Goal: Information Seeking & Learning: Learn about a topic

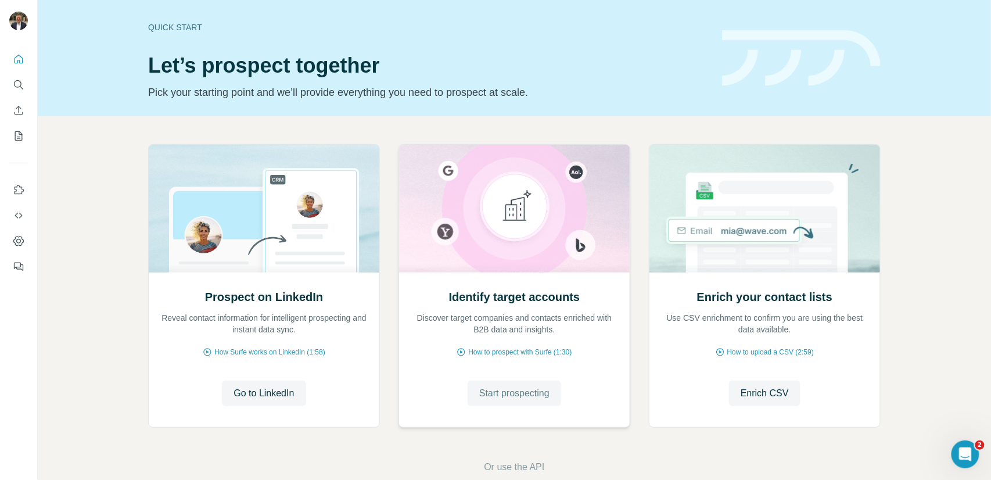
click at [533, 391] on span "Start prospecting" at bounding box center [514, 393] width 70 height 14
click at [9, 60] on button "Quick start" at bounding box center [18, 59] width 19 height 21
click at [18, 90] on icon "Search" at bounding box center [19, 85] width 12 height 12
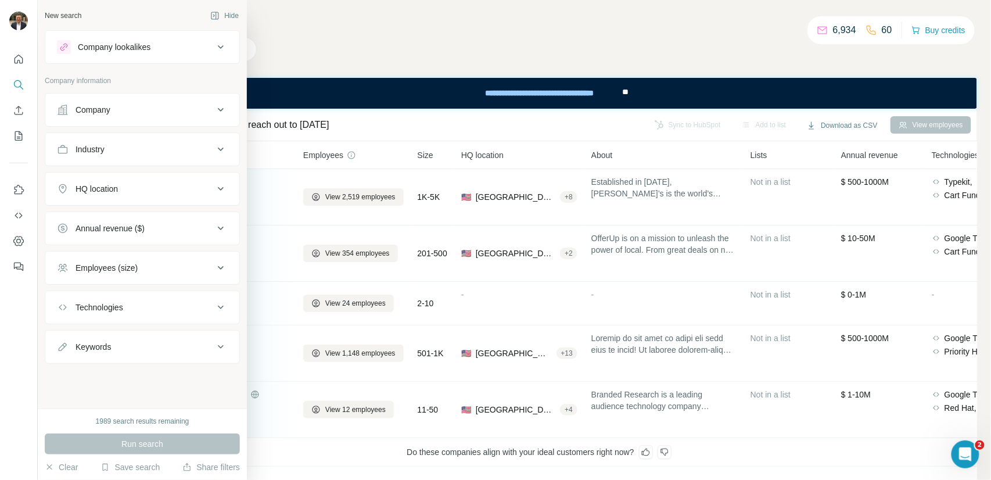
click at [59, 51] on div at bounding box center [64, 47] width 14 height 14
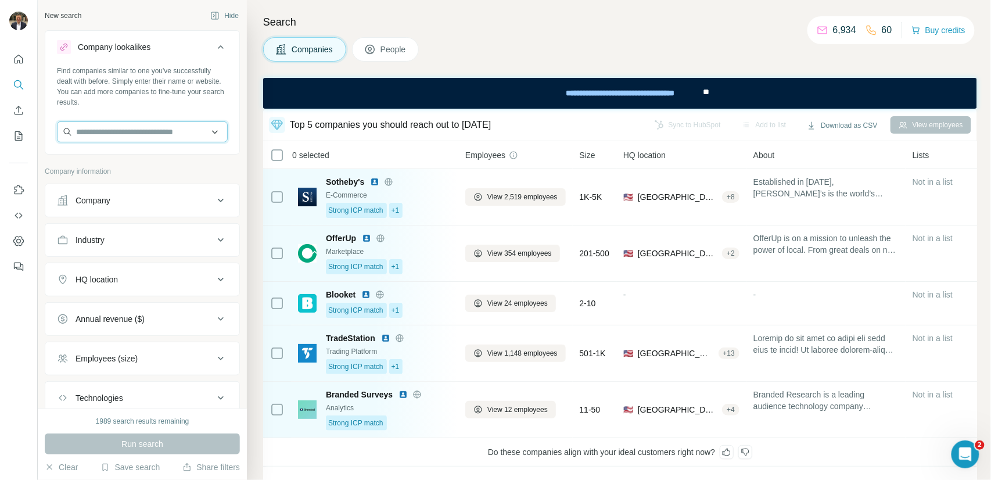
click at [85, 128] on input "text" at bounding box center [142, 131] width 171 height 21
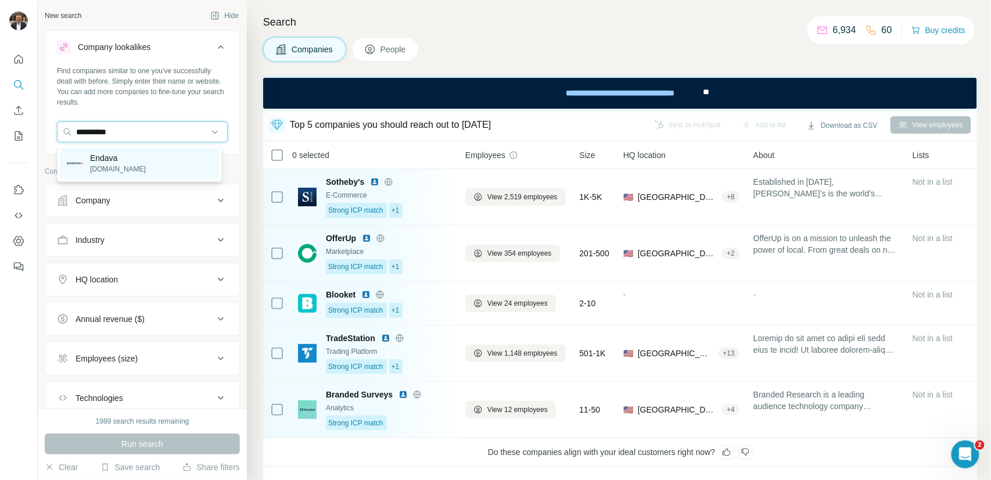
type input "**********"
click at [101, 160] on p "Endava" at bounding box center [118, 158] width 56 height 12
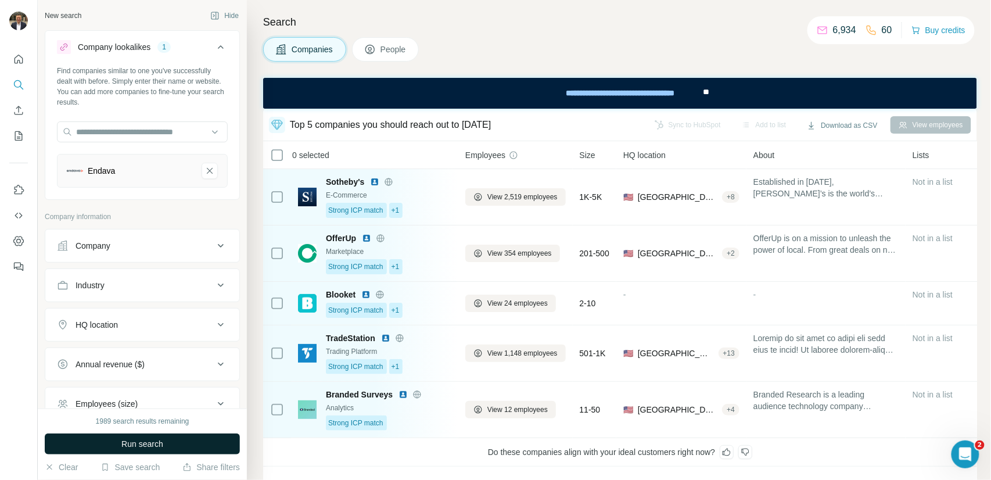
click at [140, 439] on span "Run search" at bounding box center [142, 444] width 42 height 12
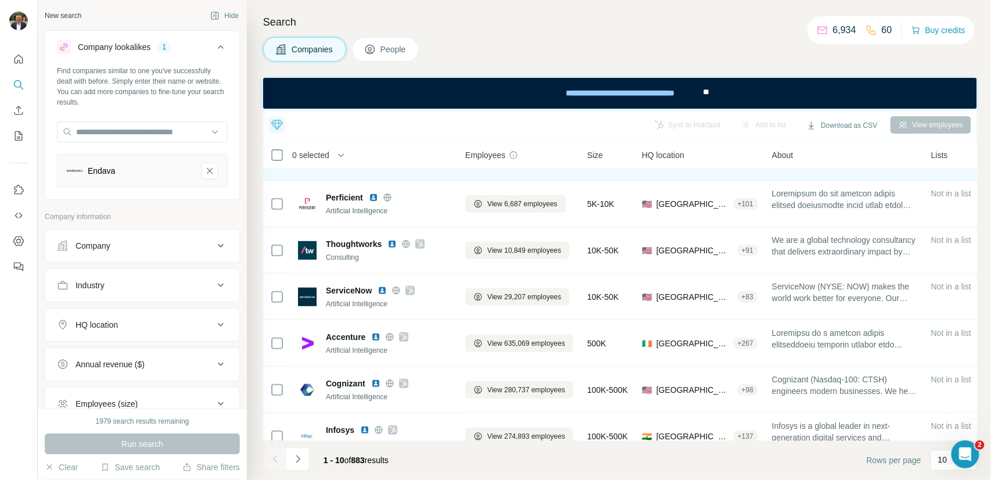
scroll to position [198, 0]
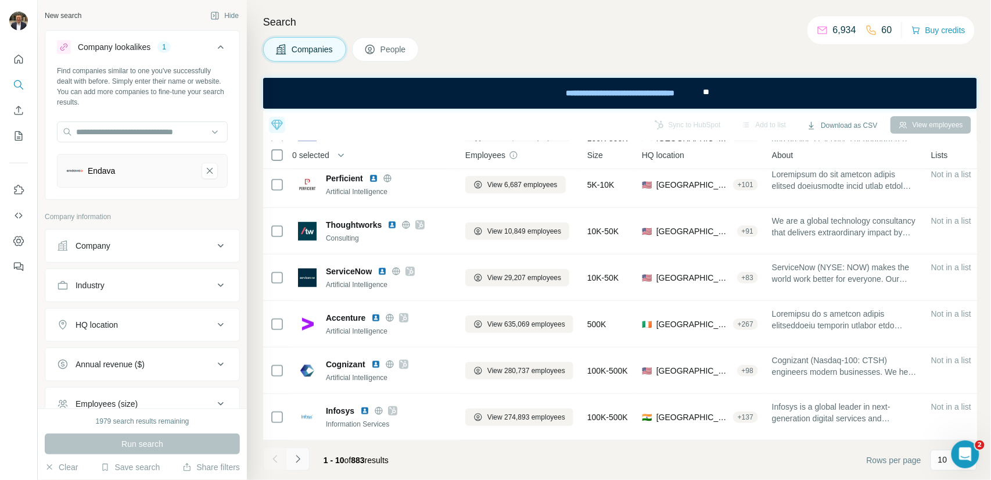
click at [296, 455] on icon "Navigate to next page" at bounding box center [298, 459] width 12 height 12
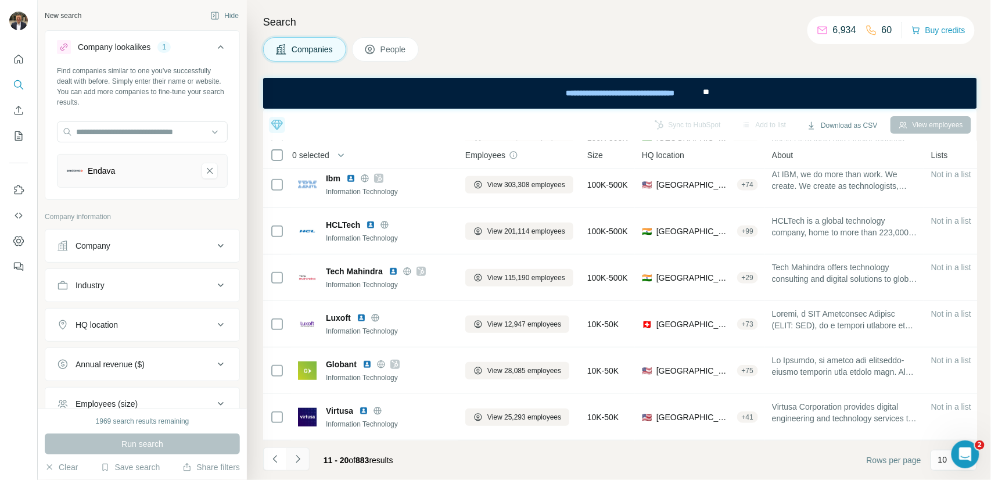
click at [299, 465] on button "Navigate to next page" at bounding box center [297, 458] width 23 height 23
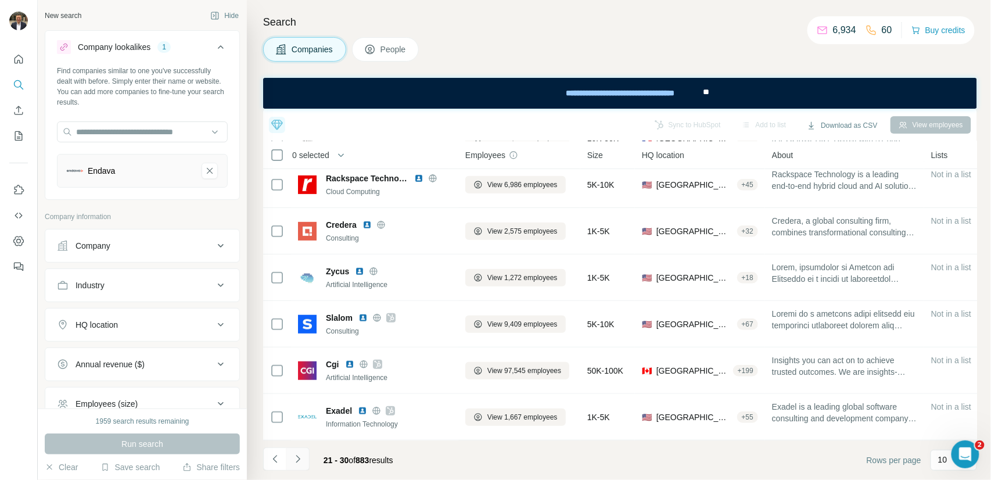
click at [302, 456] on icon "Navigate to next page" at bounding box center [298, 459] width 12 height 12
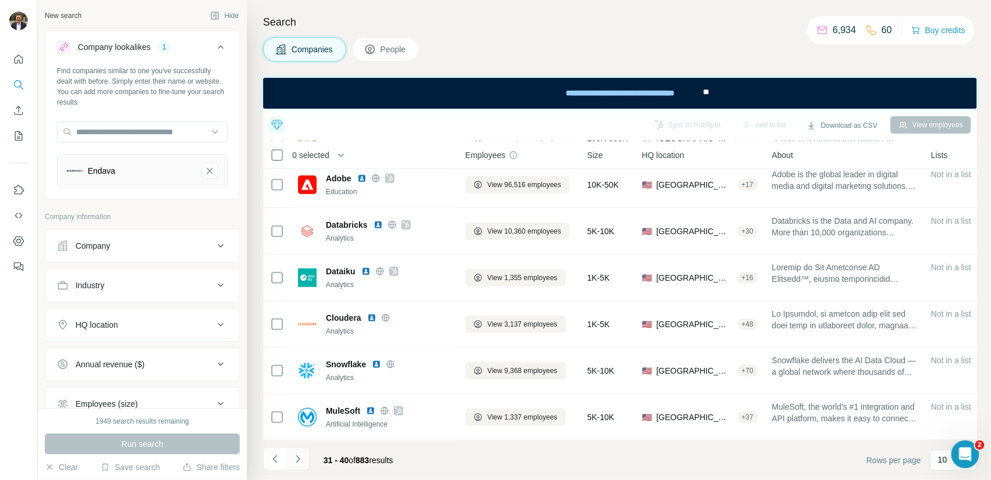
click at [302, 465] on button "Navigate to next page" at bounding box center [297, 458] width 23 height 23
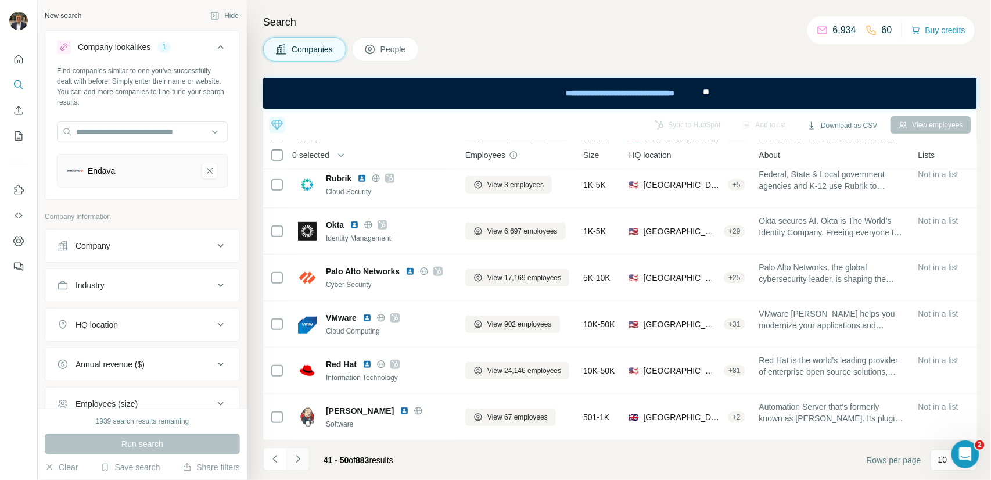
click at [297, 461] on icon "Navigate to next page" at bounding box center [298, 459] width 4 height 8
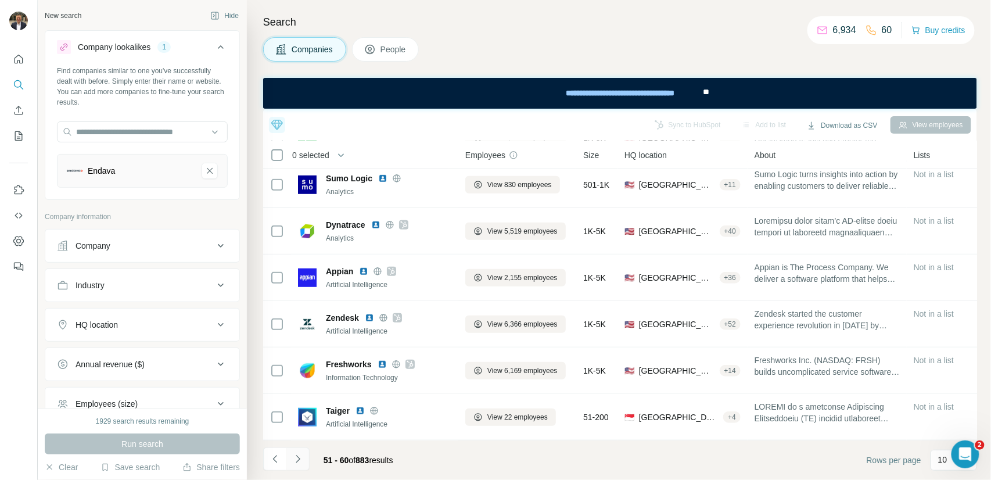
click at [295, 458] on icon "Navigate to next page" at bounding box center [298, 459] width 12 height 12
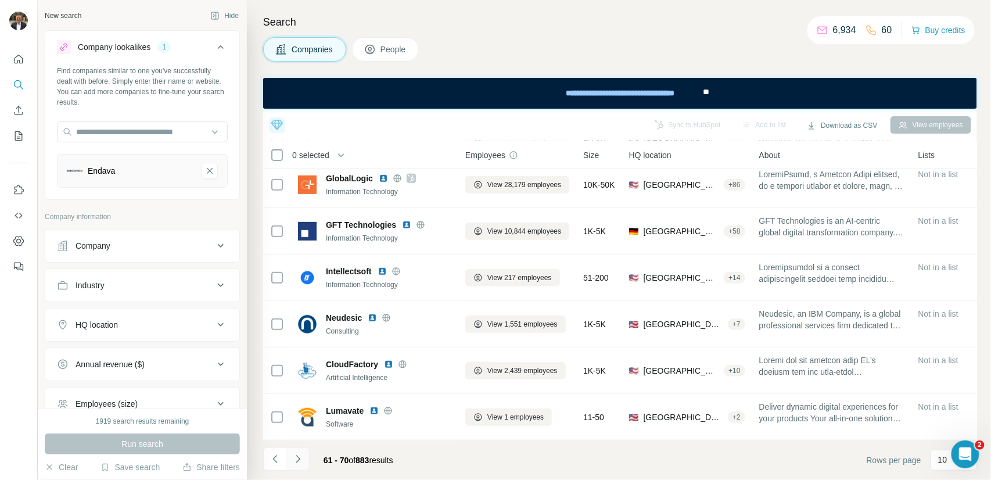
click at [302, 458] on icon "Navigate to next page" at bounding box center [298, 459] width 12 height 12
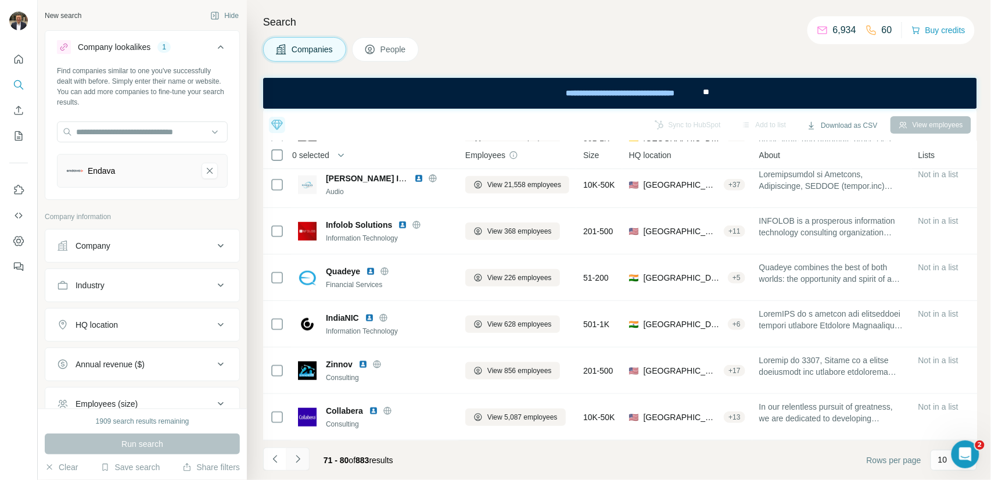
click at [298, 458] on icon "Navigate to next page" at bounding box center [298, 459] width 12 height 12
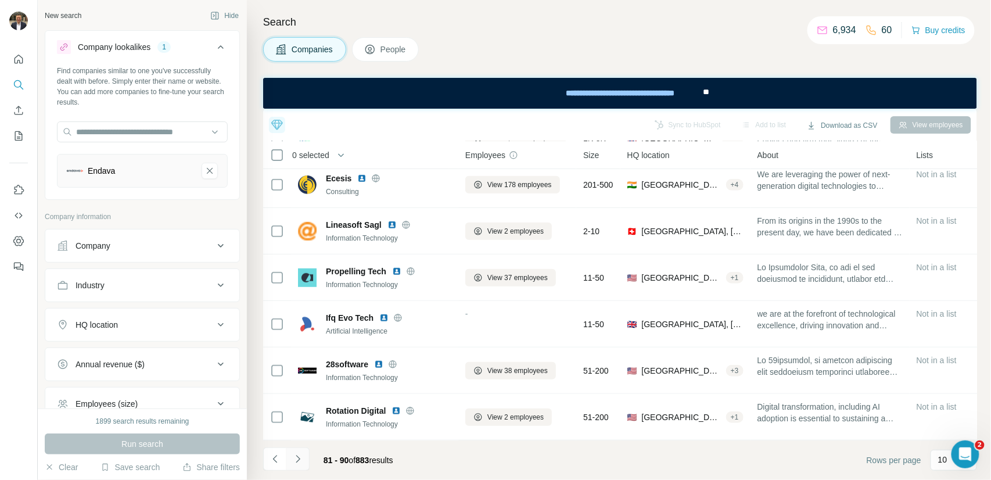
click at [299, 456] on icon "Navigate to next page" at bounding box center [298, 459] width 12 height 12
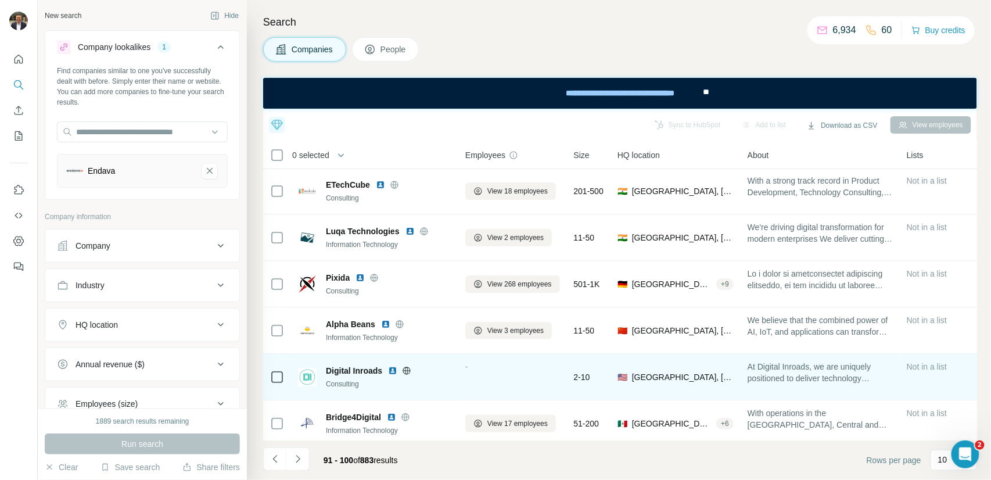
scroll to position [3, 0]
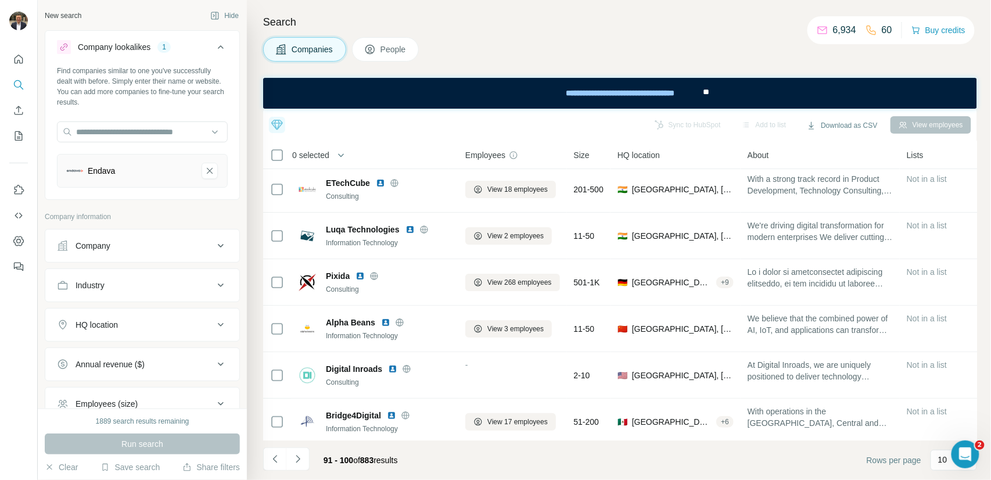
click at [147, 288] on div "Industry" at bounding box center [135, 285] width 157 height 12
click at [157, 321] on div at bounding box center [136, 314] width 144 height 20
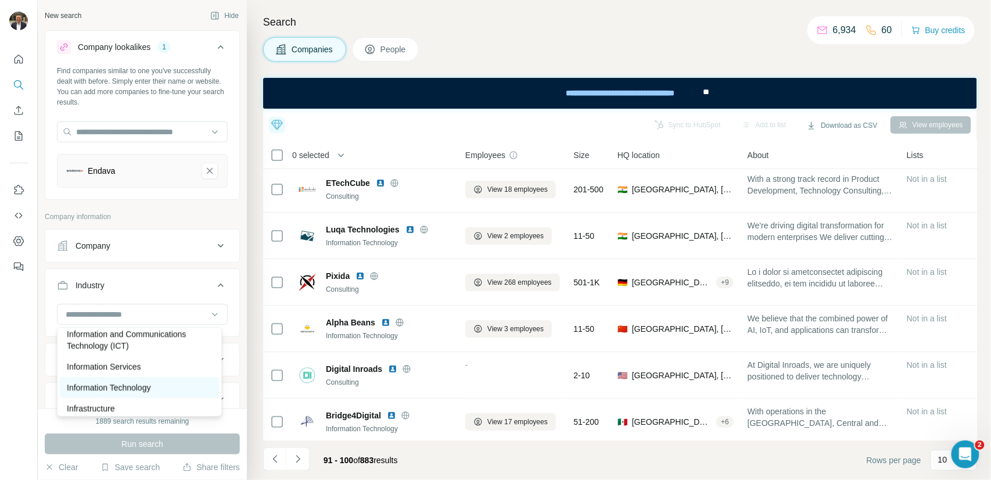
click at [144, 393] on p "Information Technology" at bounding box center [109, 388] width 84 height 12
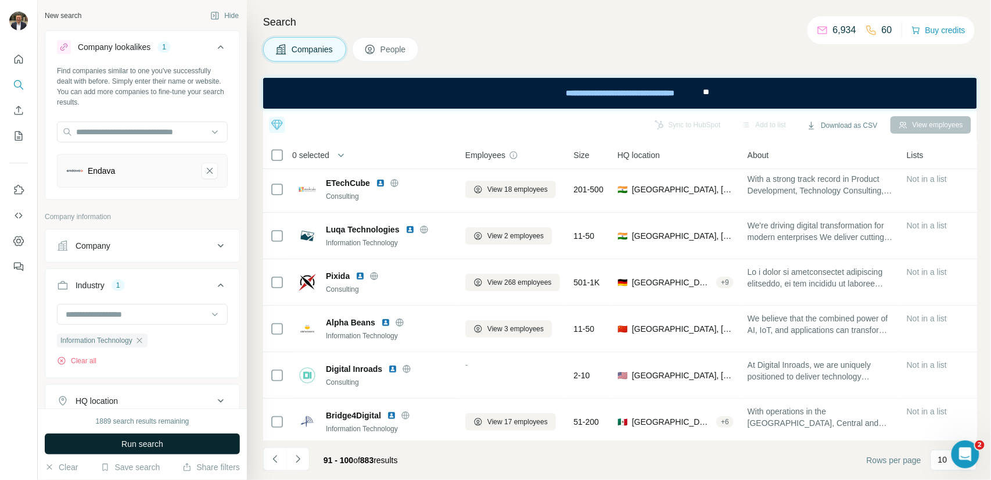
click at [172, 447] on button "Run search" at bounding box center [142, 443] width 195 height 21
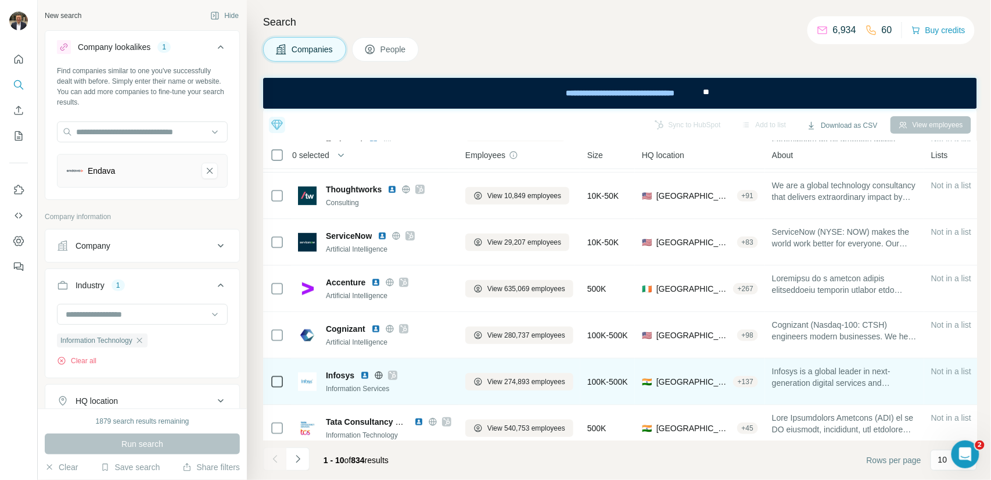
scroll to position [198, 0]
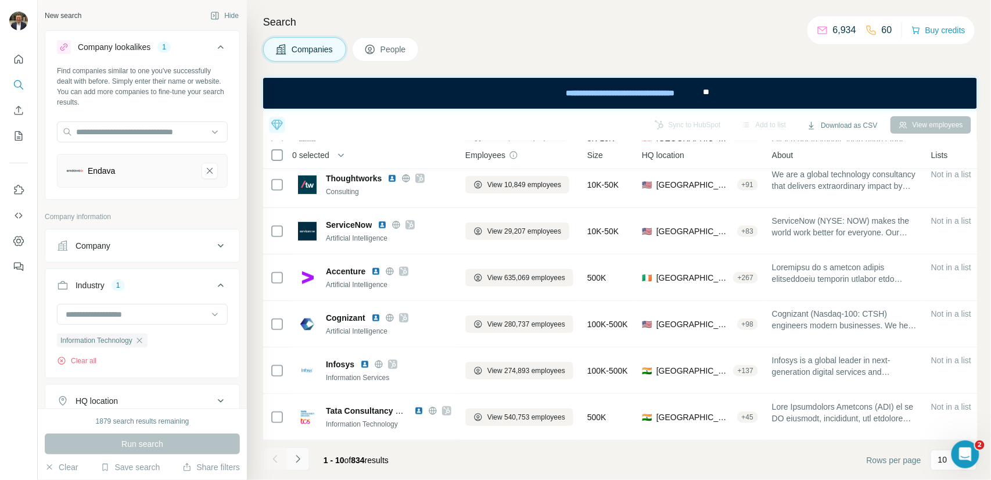
click at [300, 457] on icon "Navigate to next page" at bounding box center [298, 459] width 12 height 12
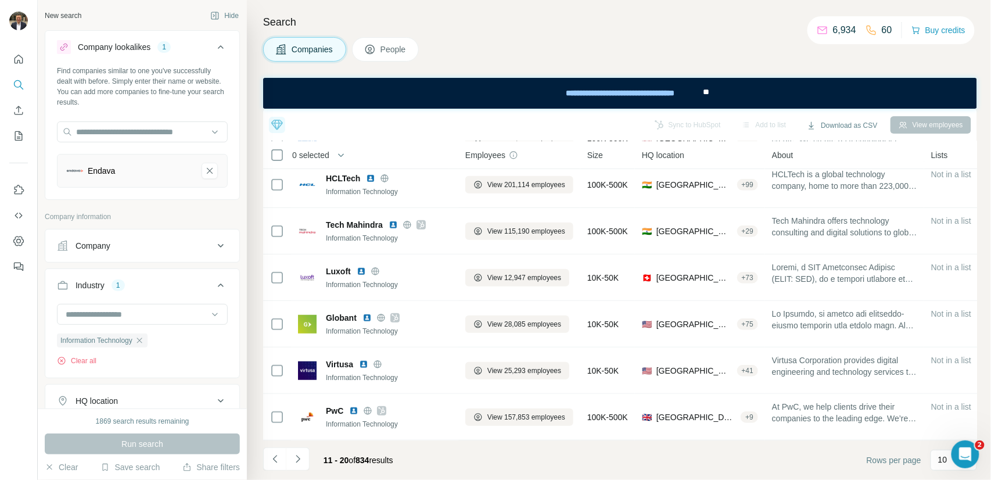
drag, startPoint x: 303, startPoint y: 462, endPoint x: 310, endPoint y: 443, distance: 19.9
click at [303, 462] on icon "Navigate to next page" at bounding box center [298, 459] width 12 height 12
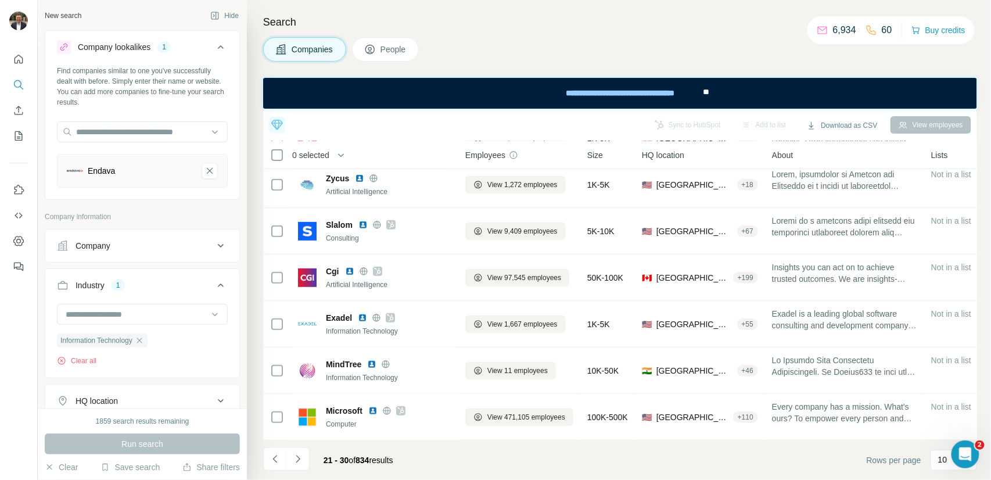
drag, startPoint x: 300, startPoint y: 456, endPoint x: 304, endPoint y: 442, distance: 14.7
click at [300, 456] on icon "Navigate to next page" at bounding box center [298, 459] width 12 height 12
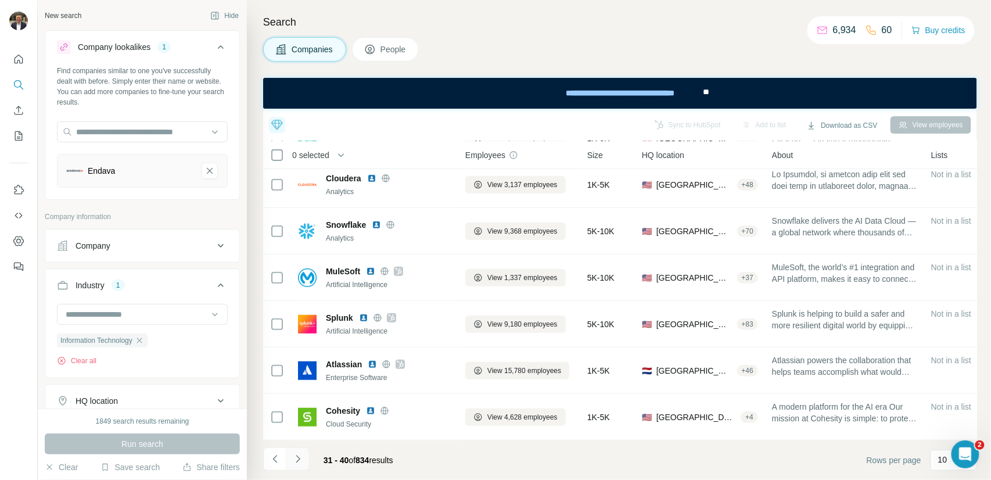
click at [306, 456] on button "Navigate to next page" at bounding box center [297, 458] width 23 height 23
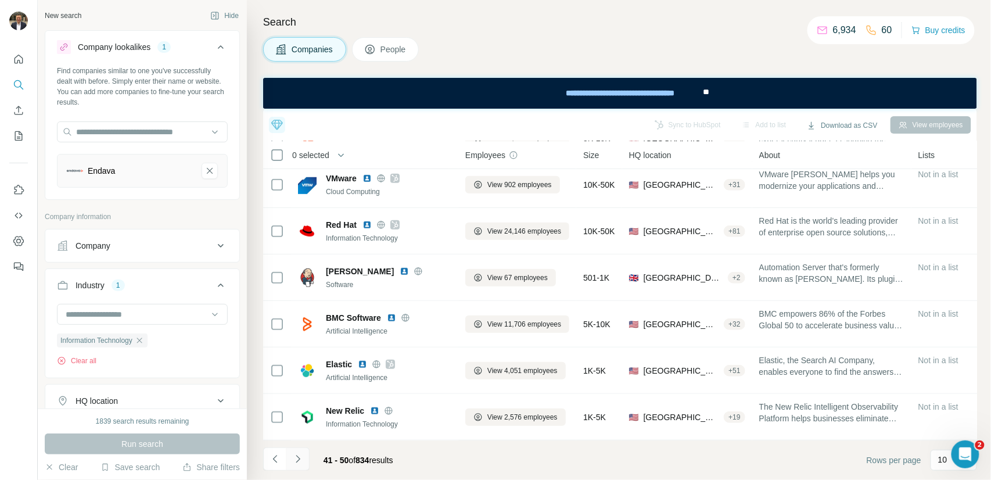
click at [296, 459] on icon "Navigate to next page" at bounding box center [298, 459] width 12 height 12
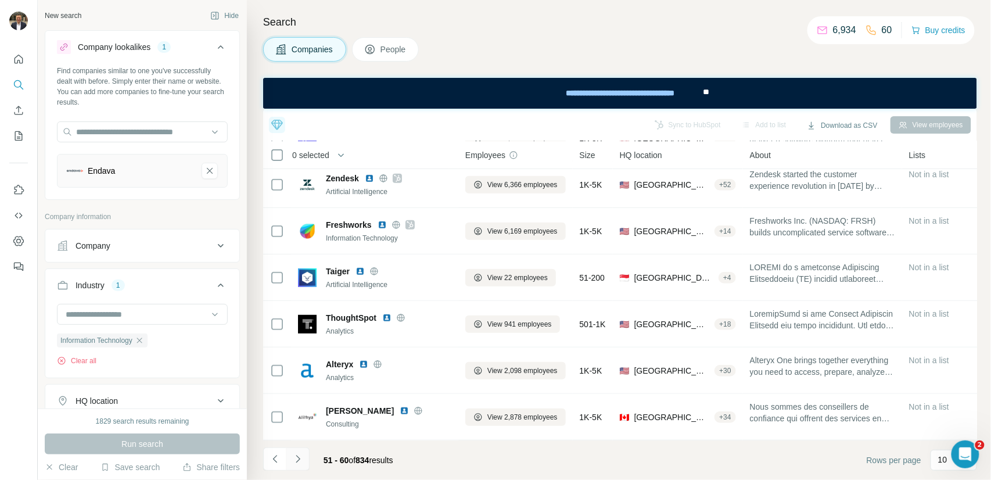
click at [301, 461] on icon "Navigate to next page" at bounding box center [298, 459] width 12 height 12
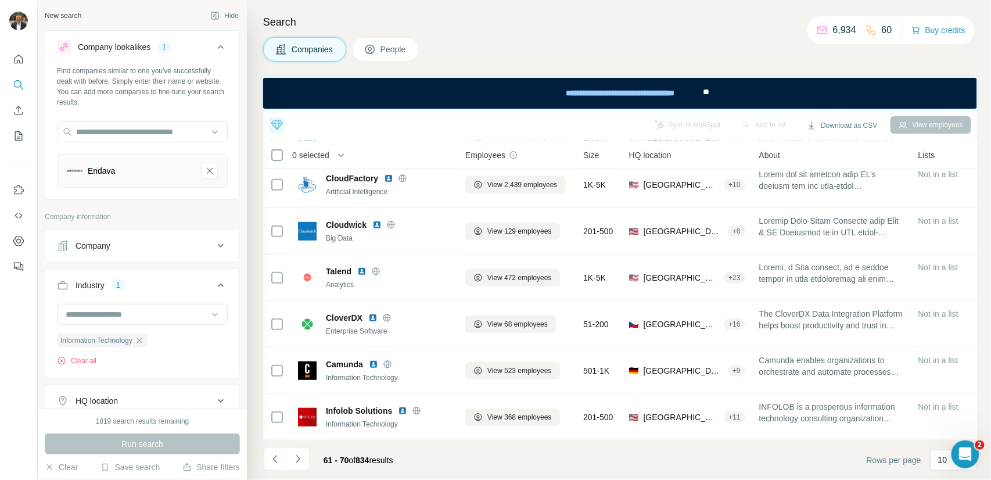
click at [299, 460] on icon "Navigate to next page" at bounding box center [298, 459] width 12 height 12
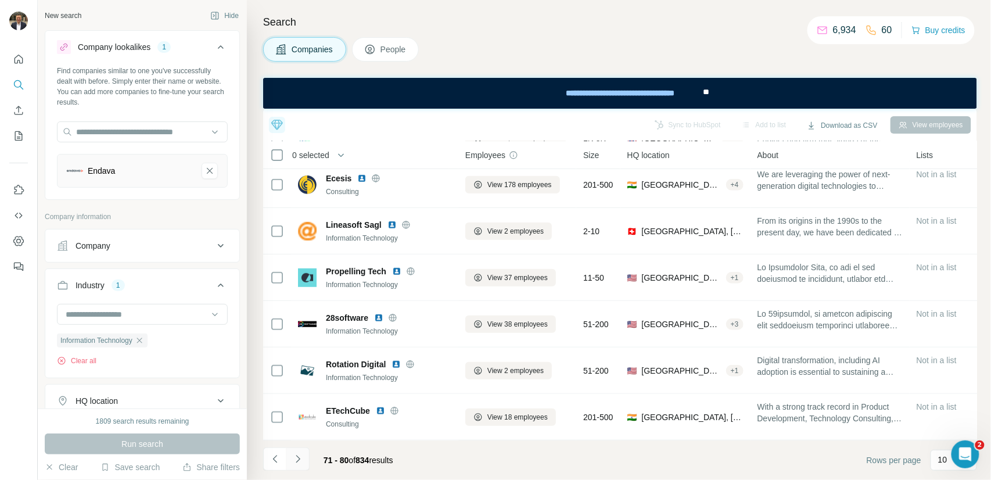
click at [304, 459] on button "Navigate to next page" at bounding box center [297, 458] width 23 height 23
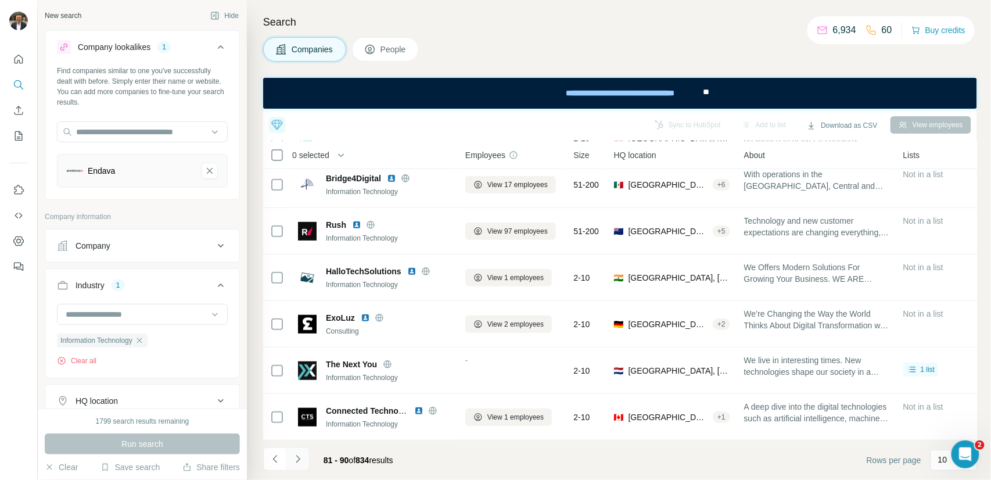
click at [300, 458] on icon "Navigate to next page" at bounding box center [298, 459] width 12 height 12
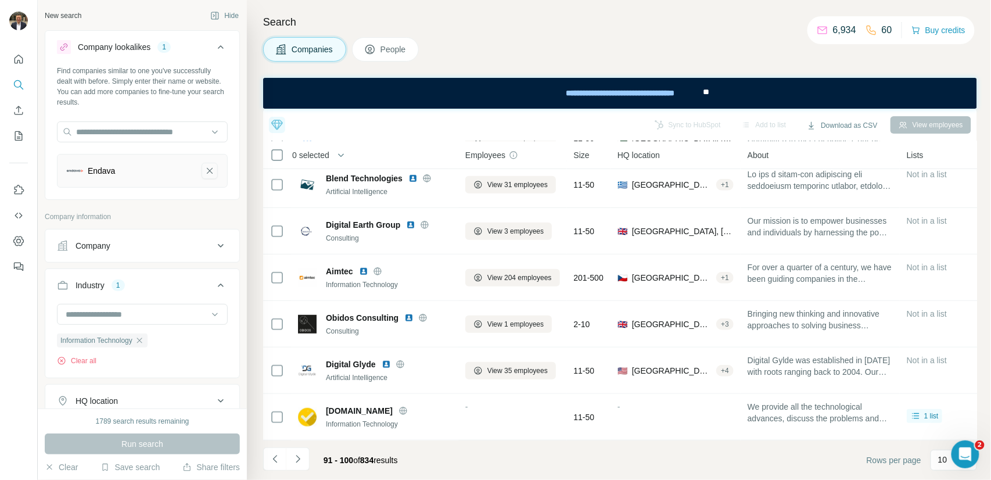
click at [205, 170] on icon "Endava-remove-button" at bounding box center [210, 171] width 10 height 12
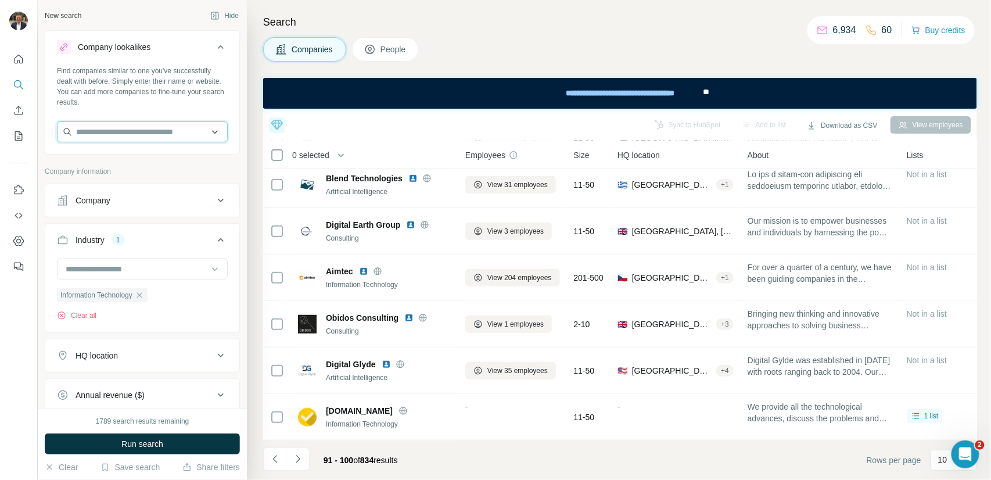
click at [124, 139] on input "text" at bounding box center [142, 131] width 171 height 21
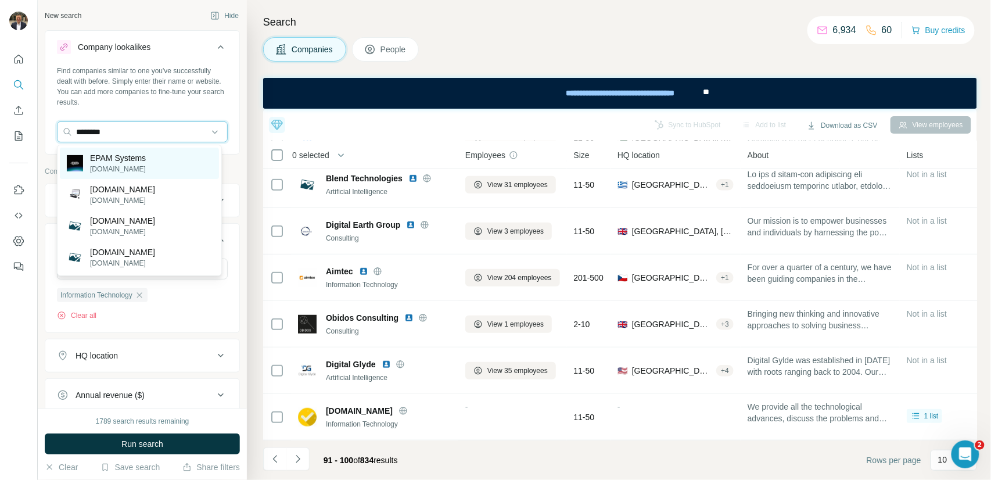
type input "********"
click at [119, 160] on p "EPAM Systems" at bounding box center [118, 158] width 56 height 12
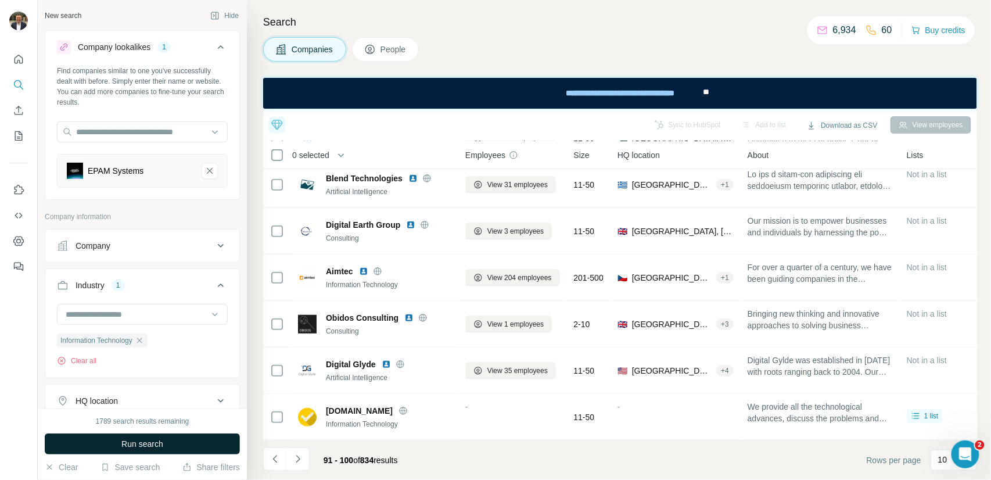
click at [171, 446] on button "Run search" at bounding box center [142, 443] width 195 height 21
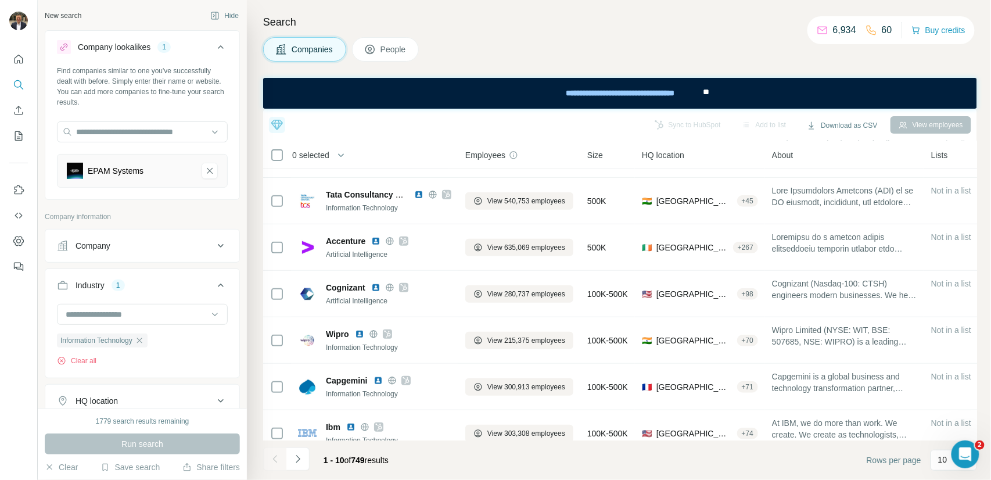
scroll to position [198, 0]
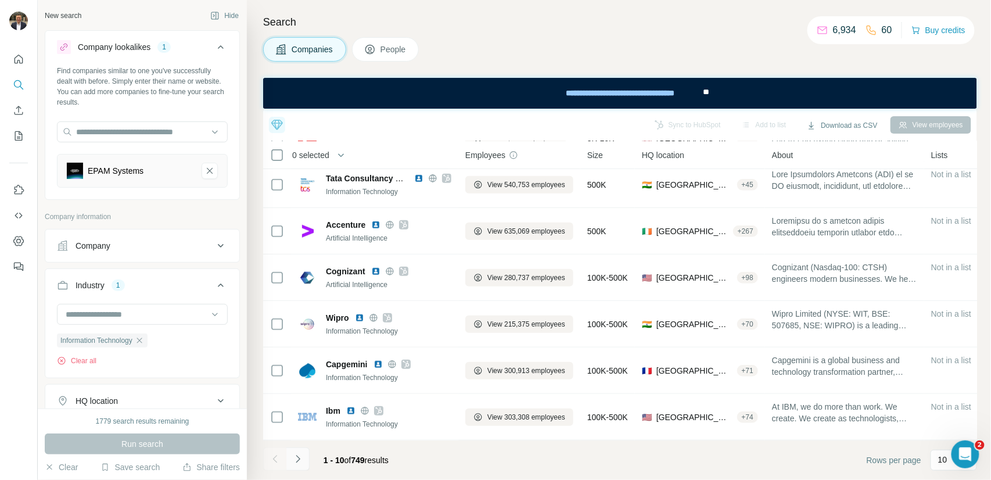
click at [298, 458] on icon "Navigate to next page" at bounding box center [298, 459] width 4 height 8
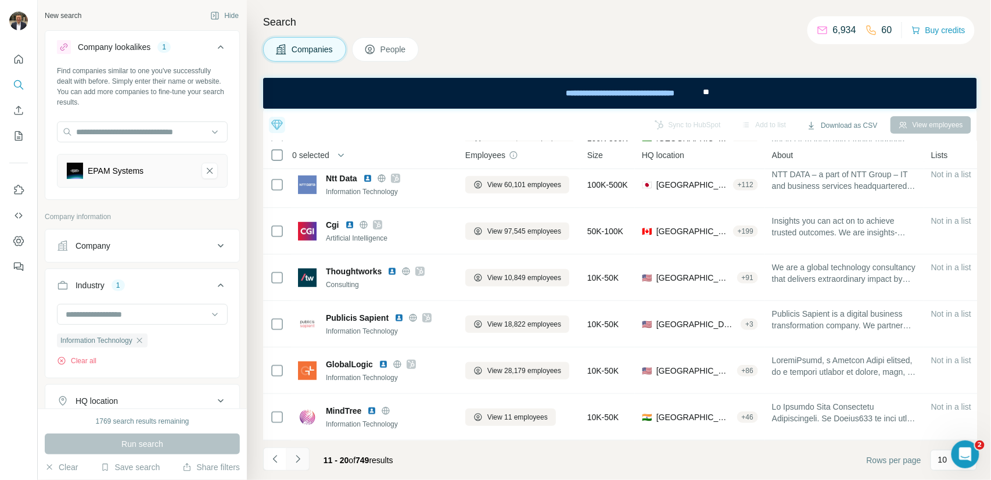
click at [297, 460] on icon "Navigate to next page" at bounding box center [298, 459] width 12 height 12
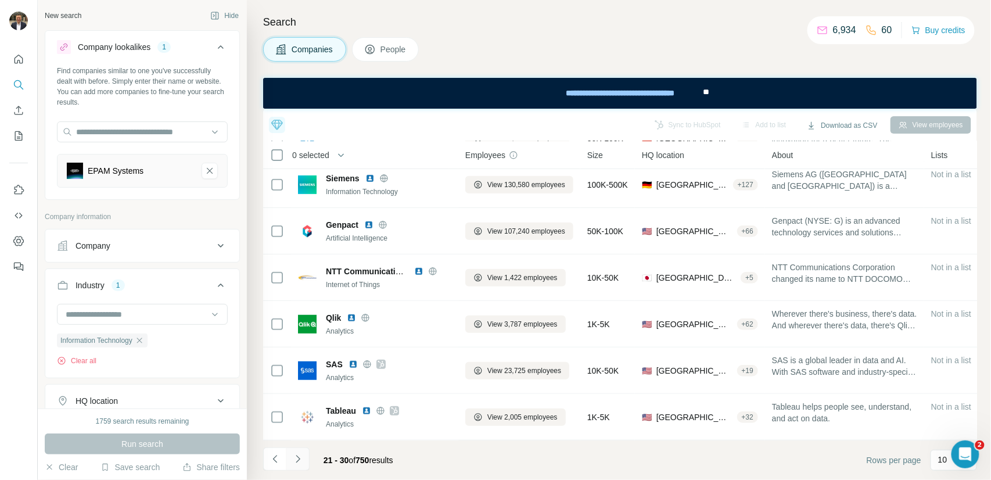
click at [303, 456] on button "Navigate to next page" at bounding box center [297, 458] width 23 height 23
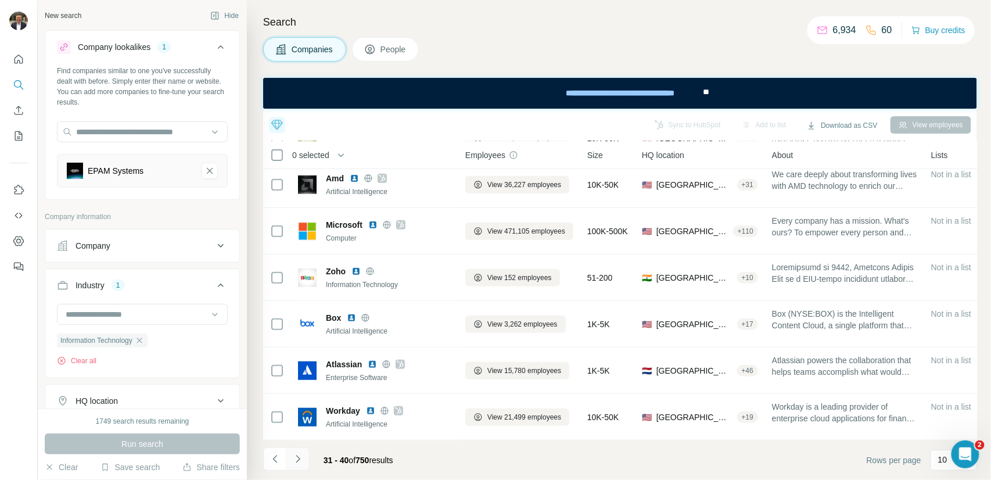
click at [304, 457] on button "Navigate to next page" at bounding box center [297, 458] width 23 height 23
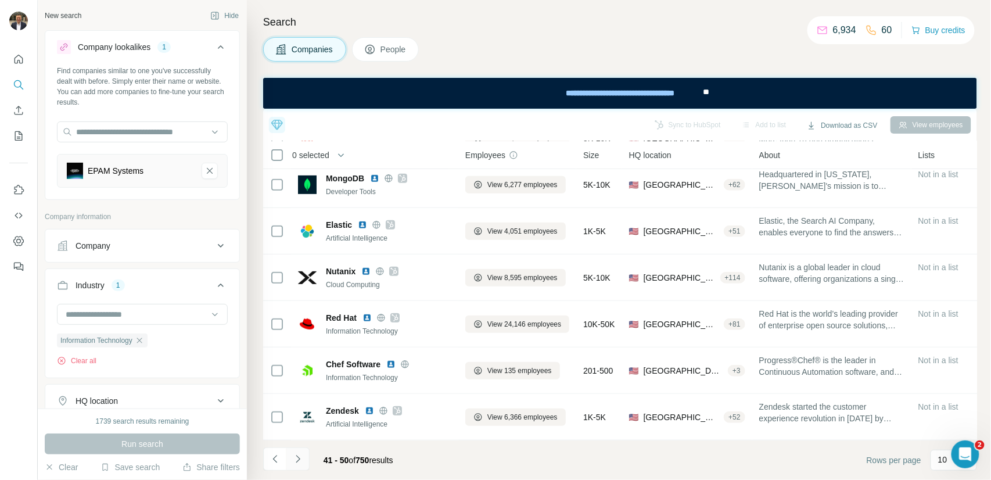
click at [306, 461] on button "Navigate to next page" at bounding box center [297, 458] width 23 height 23
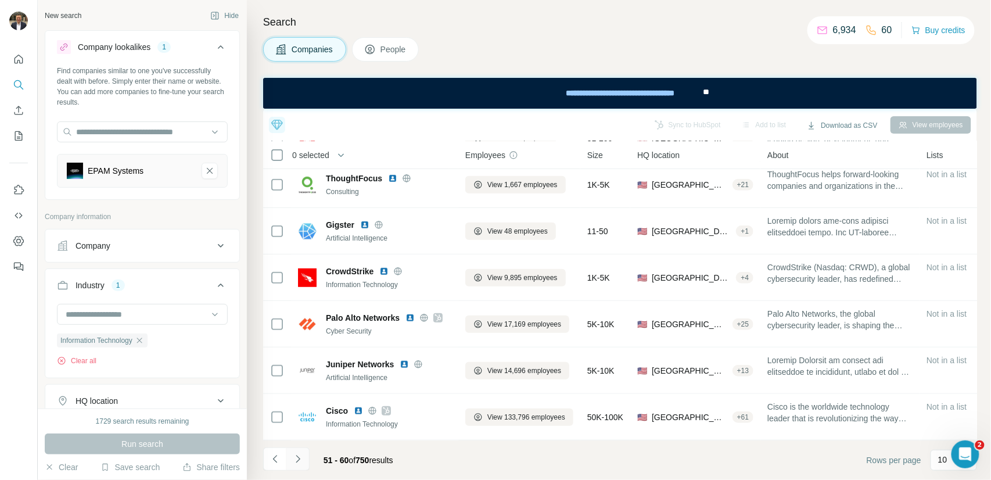
click at [302, 458] on icon "Navigate to next page" at bounding box center [298, 459] width 12 height 12
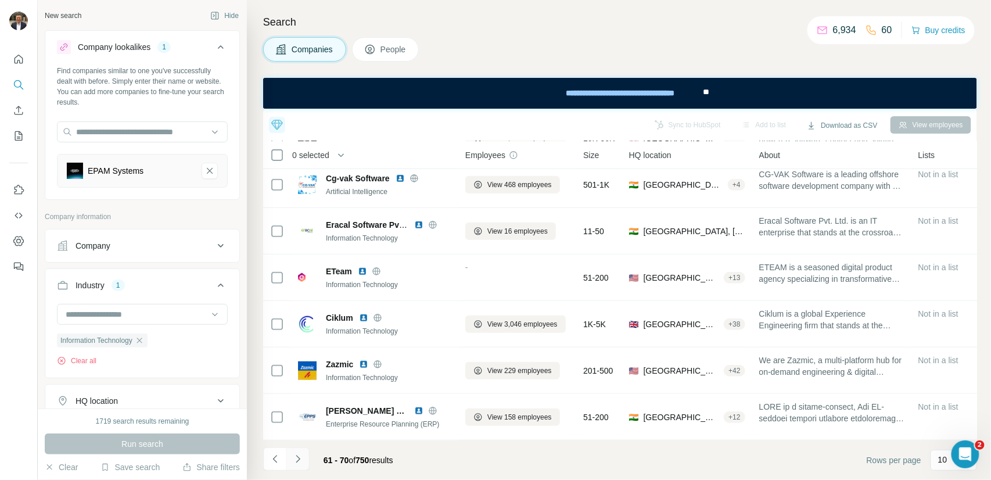
click at [303, 459] on icon "Navigate to next page" at bounding box center [298, 459] width 12 height 12
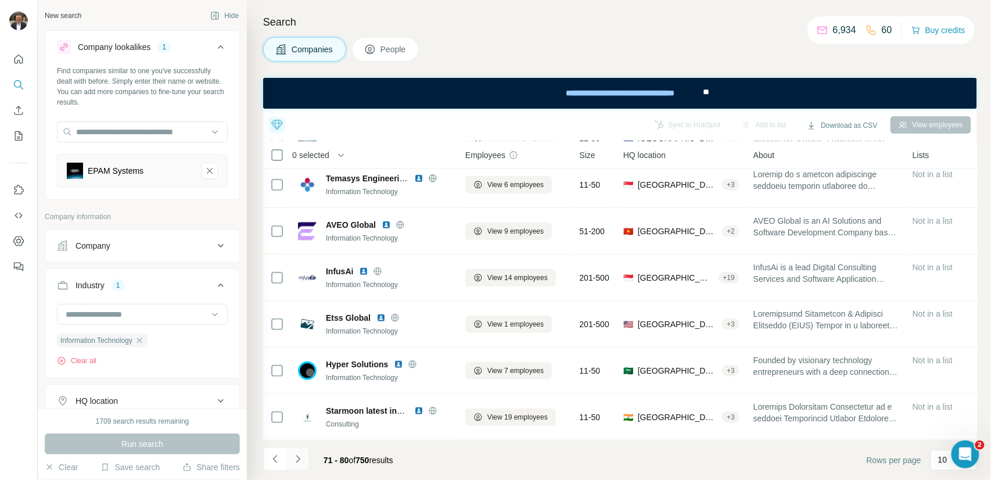
click at [303, 459] on icon "Navigate to next page" at bounding box center [298, 459] width 12 height 12
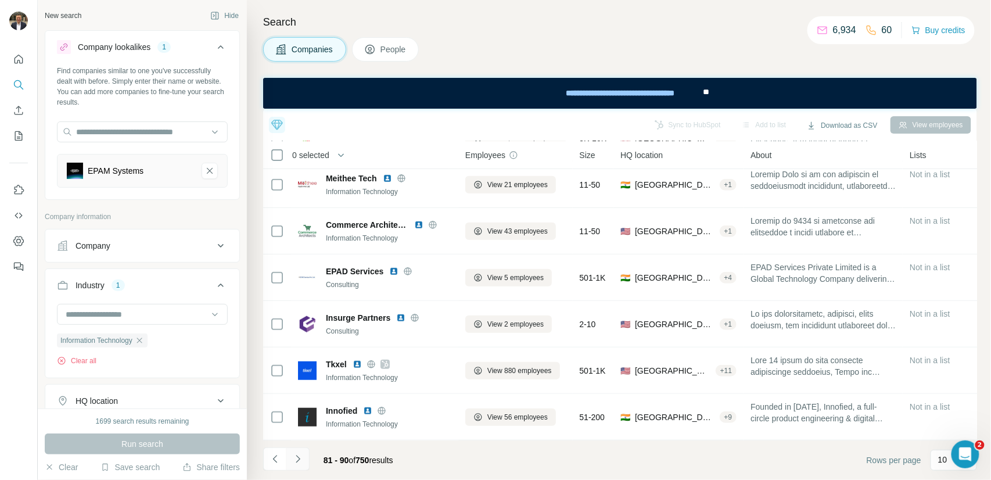
click at [300, 459] on icon "Navigate to next page" at bounding box center [298, 459] width 4 height 8
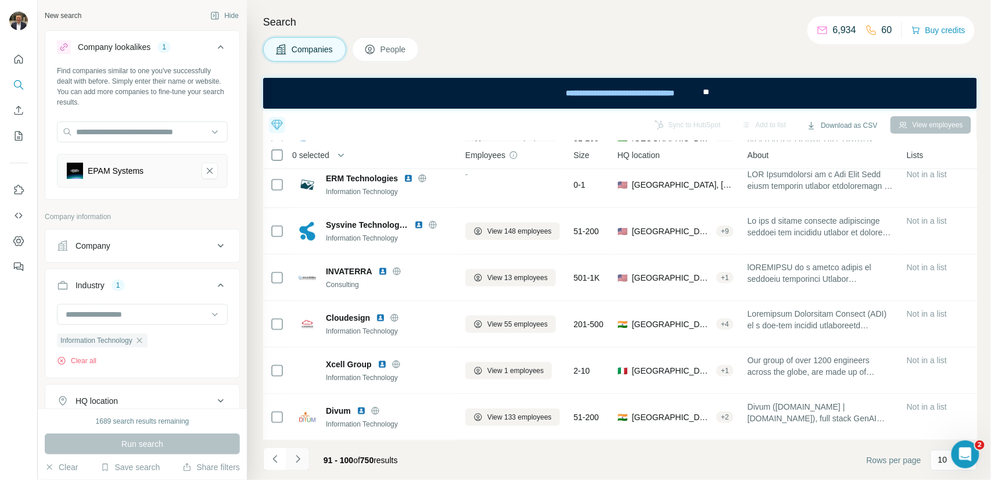
click at [304, 454] on button "Navigate to next page" at bounding box center [297, 458] width 23 height 23
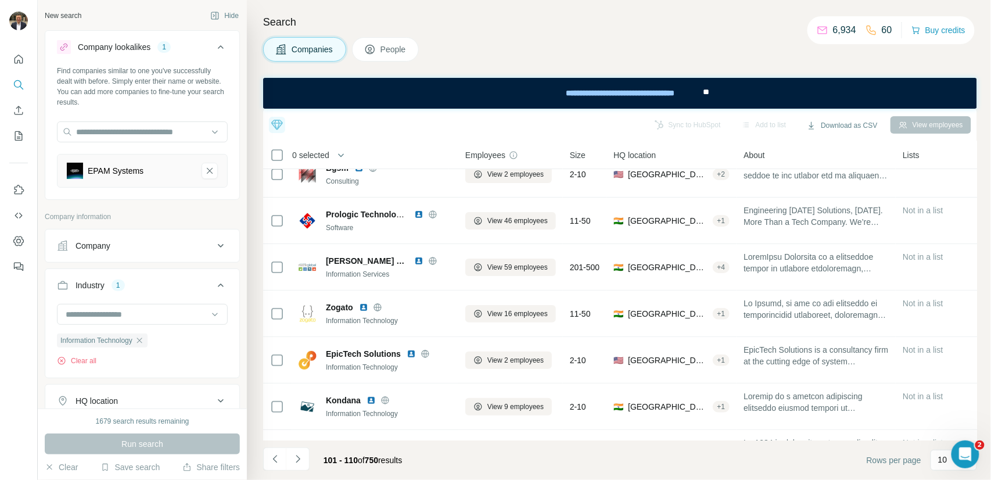
scroll to position [0, 0]
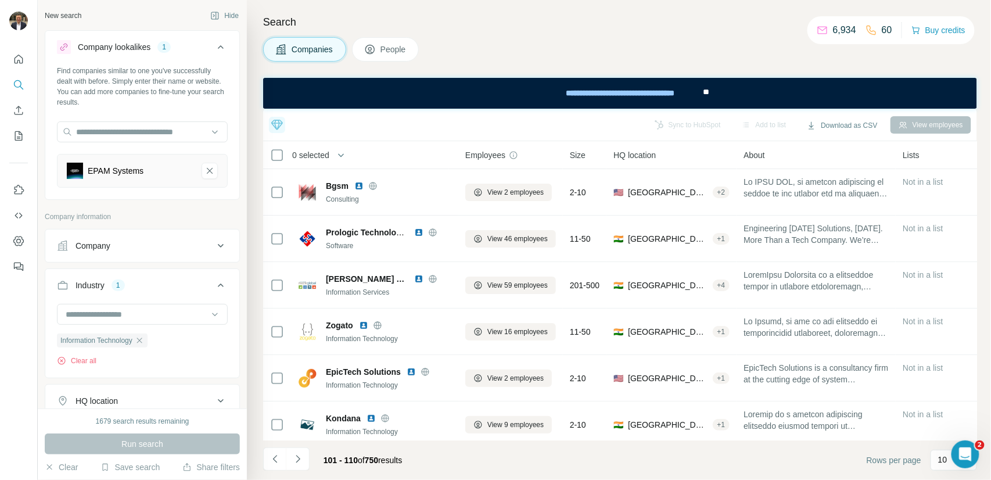
click at [304, 456] on button "Navigate to next page" at bounding box center [297, 458] width 23 height 23
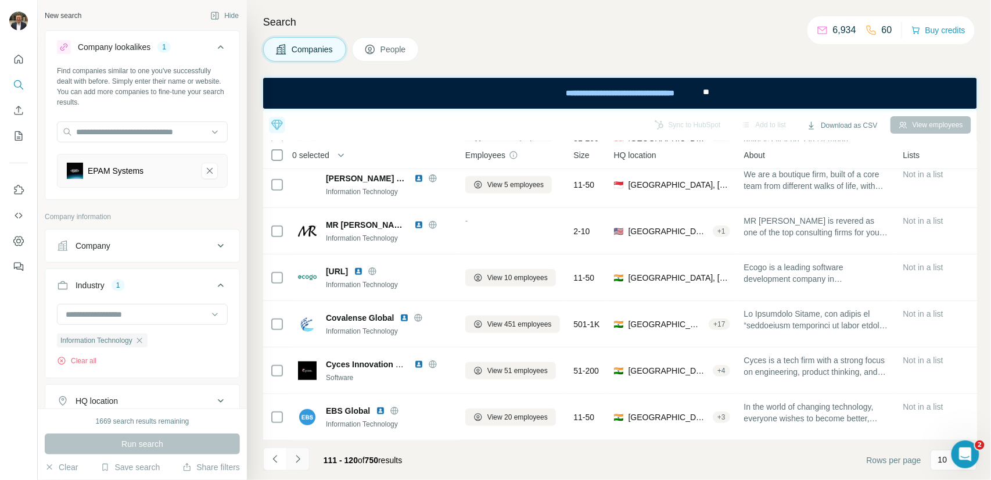
click at [303, 458] on icon "Navigate to next page" at bounding box center [298, 459] width 12 height 12
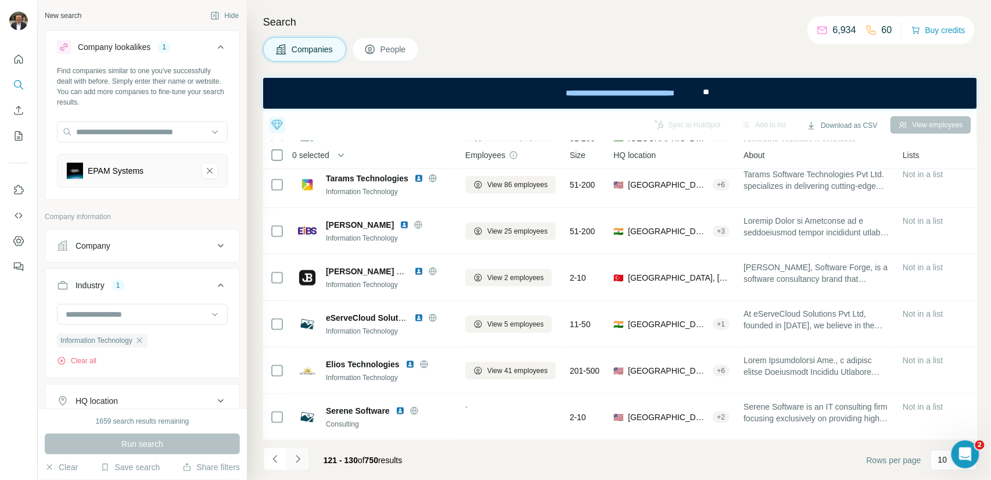
click at [302, 453] on icon "Navigate to next page" at bounding box center [298, 459] width 12 height 12
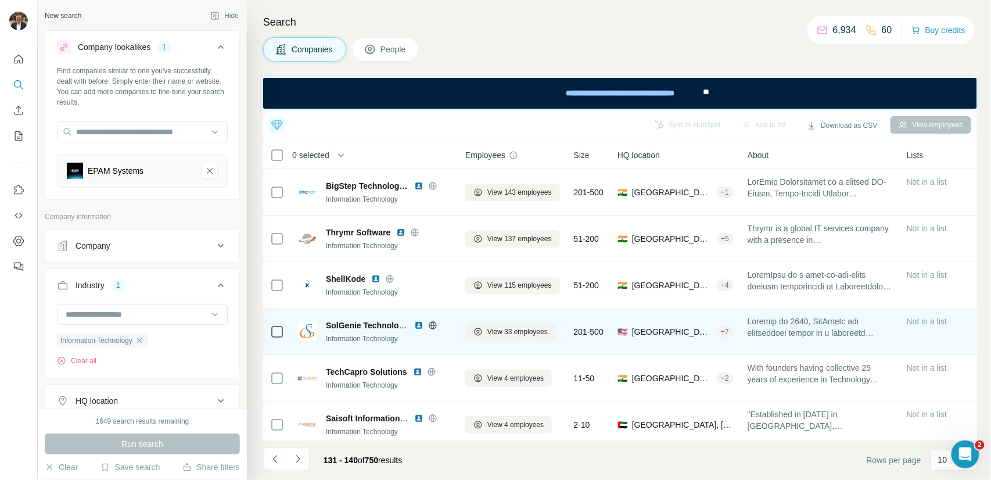
scroll to position [198, 0]
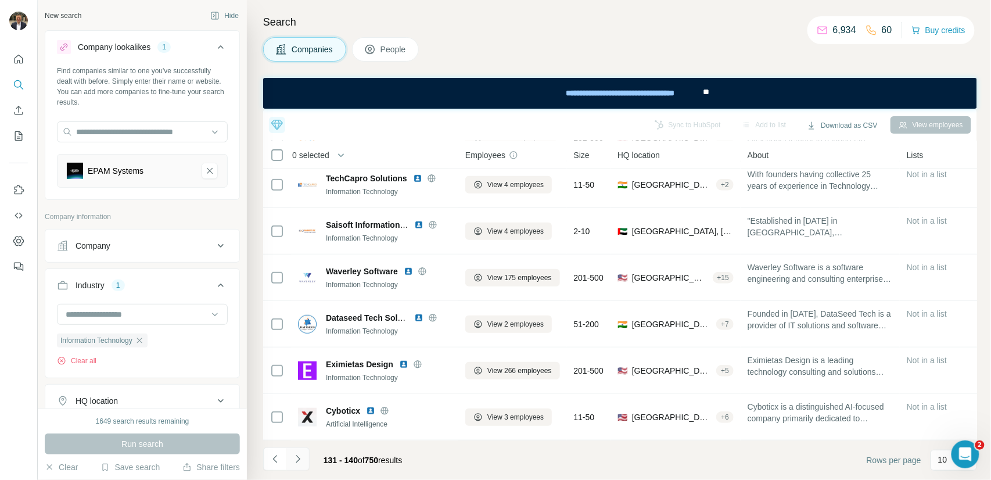
click at [296, 464] on icon "Navigate to next page" at bounding box center [298, 459] width 12 height 12
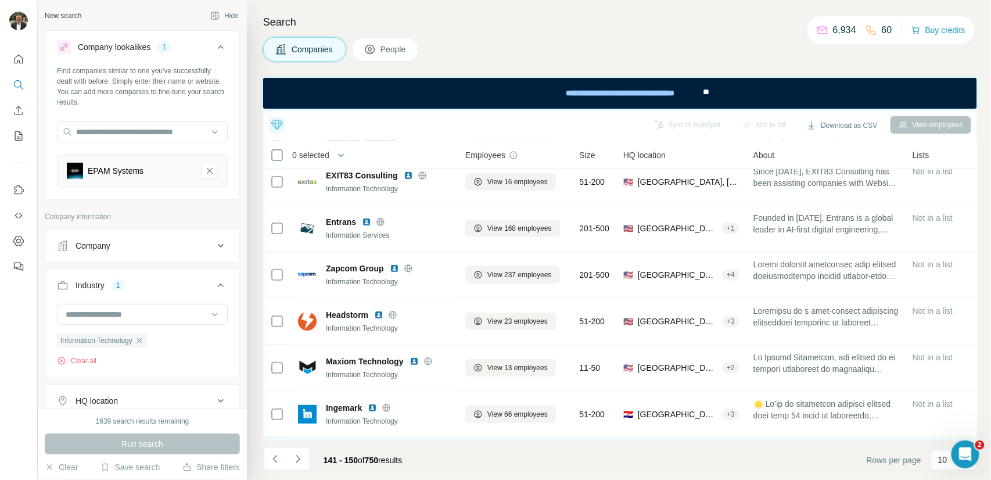
scroll to position [0, 0]
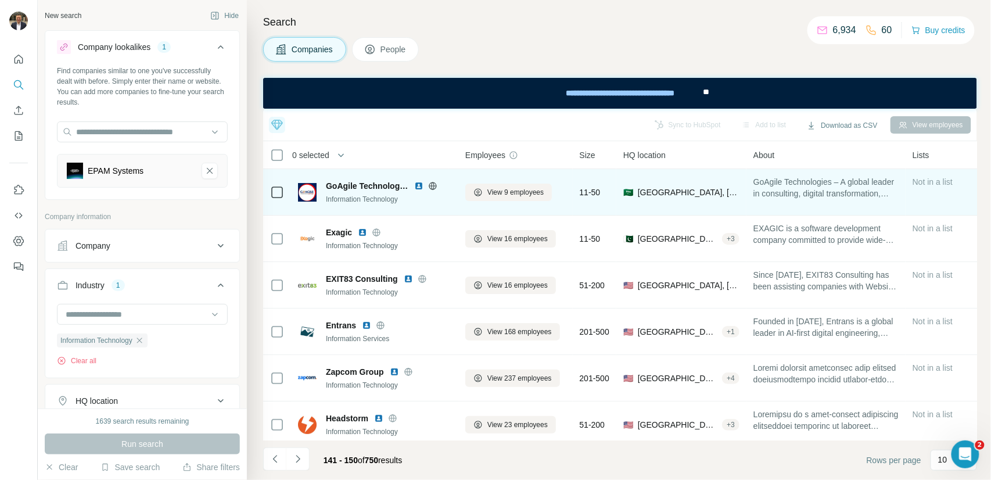
click at [380, 189] on span "GoAgile Technologies" at bounding box center [367, 186] width 83 height 12
click at [420, 197] on div "Information Technology" at bounding box center [389, 199] width 126 height 10
click at [353, 188] on span "GoAgile Technologies" at bounding box center [367, 186] width 83 height 12
click at [418, 183] on img at bounding box center [418, 185] width 9 height 9
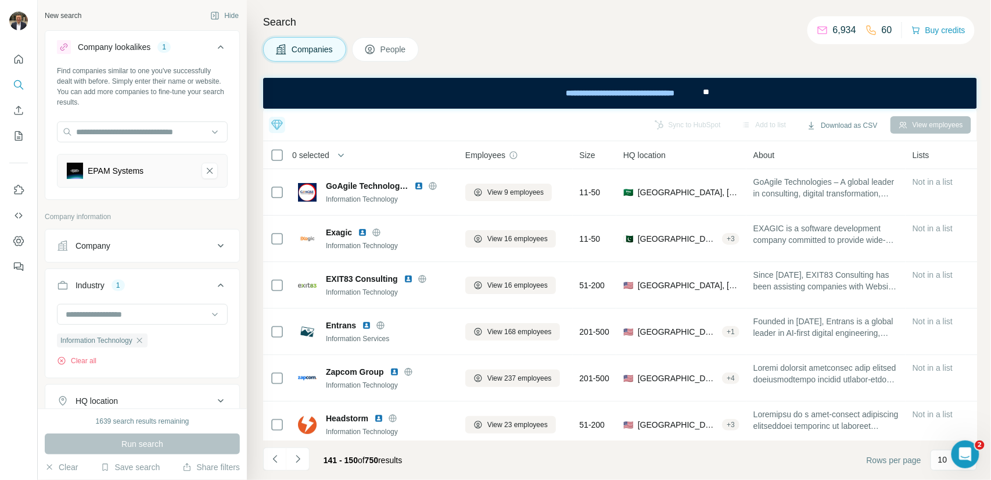
scroll to position [6303, 0]
